Goal: Find contact information: Find contact information

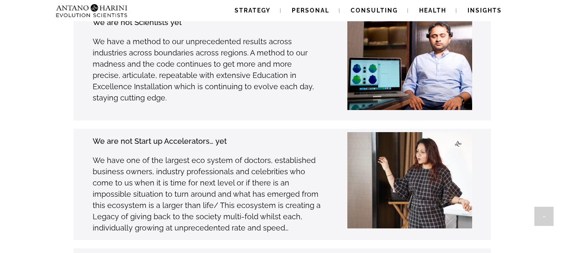
scroll to position [2266, 0]
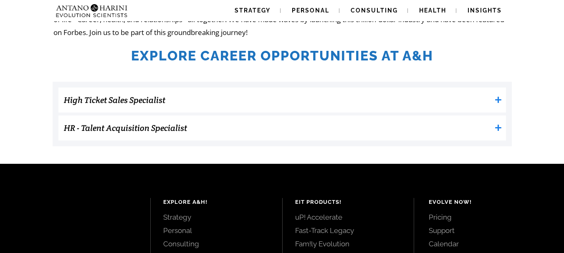
scroll to position [259, 0]
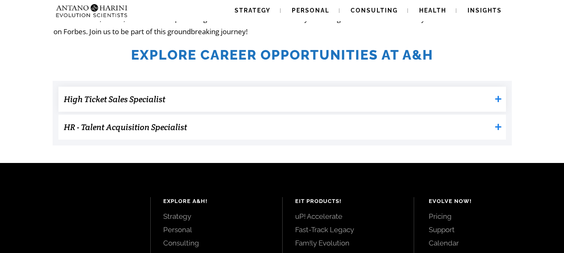
click at [499, 98] on icon at bounding box center [497, 99] width 7 height 7
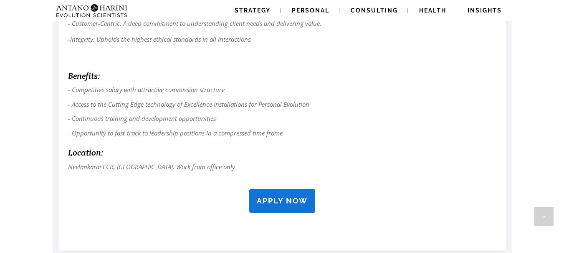
scroll to position [737, 0]
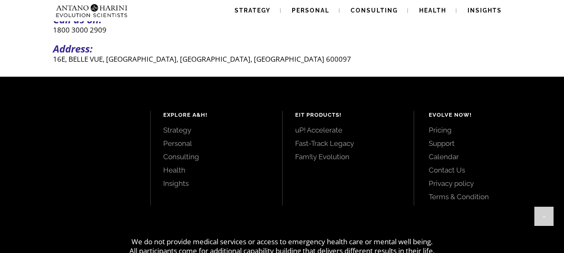
scroll to position [293, 0]
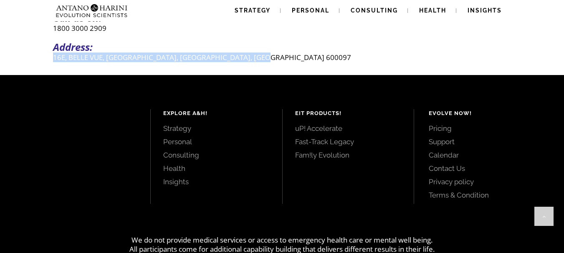
drag, startPoint x: 55, startPoint y: 59, endPoint x: 304, endPoint y: 68, distance: 249.3
copy p "16E, BELLE VUE, CASUARINA DRIVE, CHENNAI, TAMILNADU 600097"
